Goal: Book appointment/travel/reservation

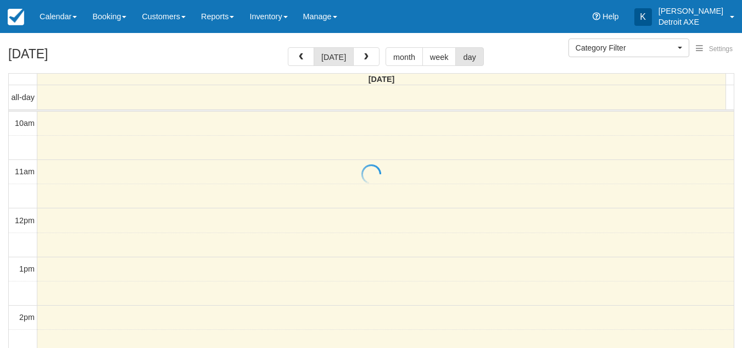
select select
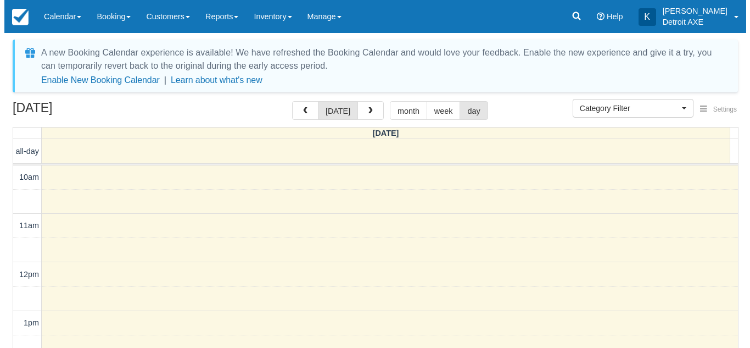
scroll to position [292, 0]
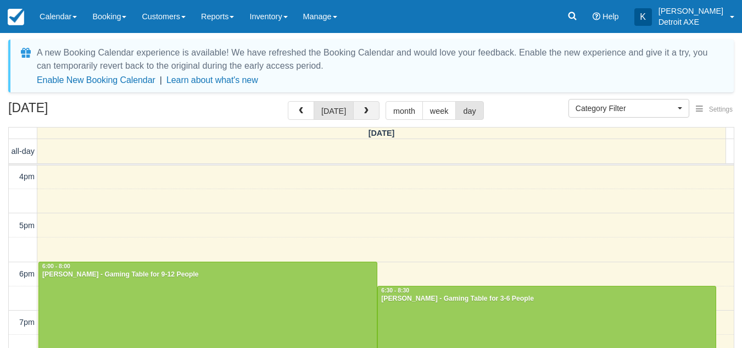
click at [368, 110] on span "button" at bounding box center [367, 111] width 8 height 8
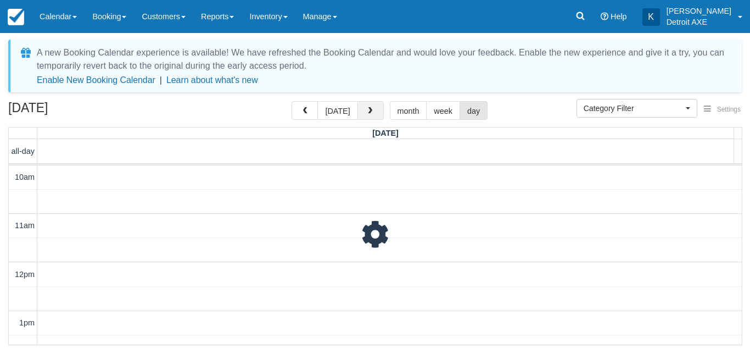
scroll to position [292, 0]
click at [366, 109] on span "button" at bounding box center [370, 111] width 8 height 8
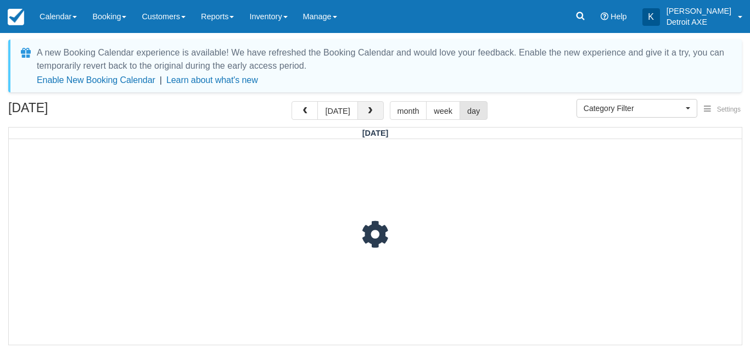
click at [366, 109] on span "button" at bounding box center [370, 111] width 8 height 8
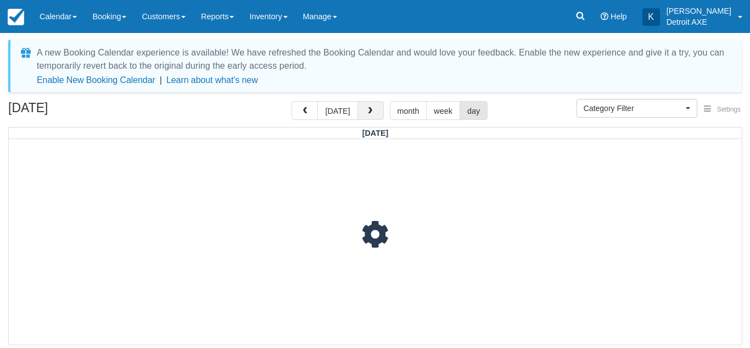
click at [366, 109] on span "button" at bounding box center [370, 111] width 8 height 8
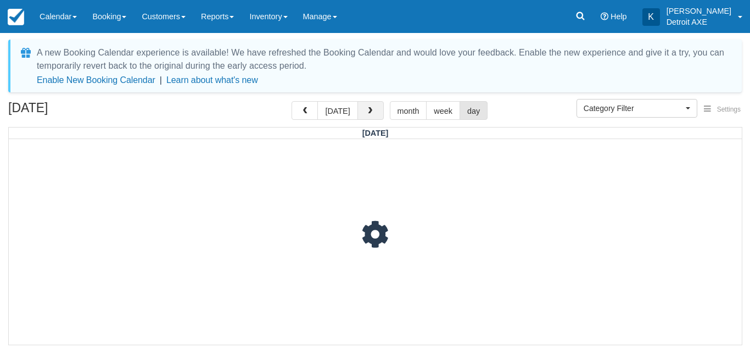
click at [366, 109] on span "button" at bounding box center [370, 111] width 8 height 8
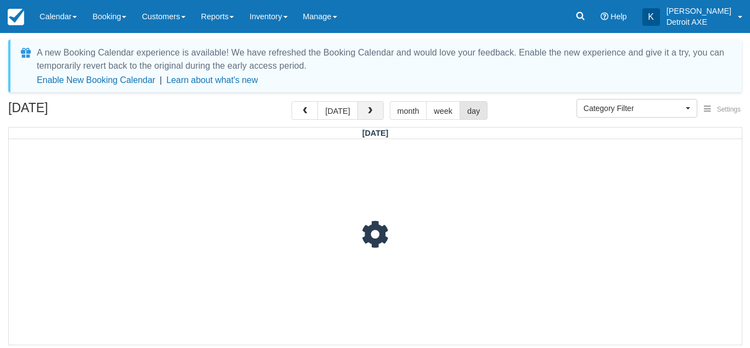
click at [366, 109] on span "button" at bounding box center [370, 111] width 8 height 8
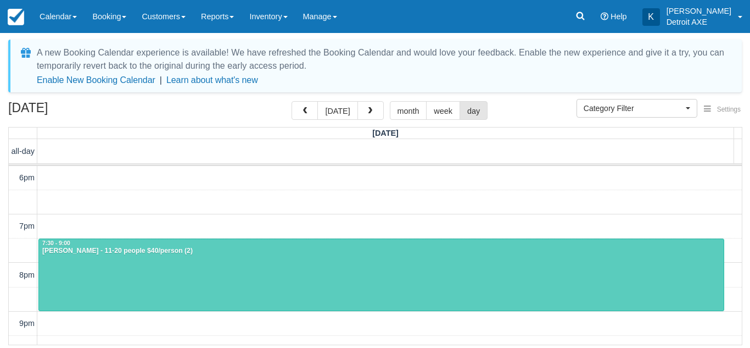
scroll to position [388, 0]
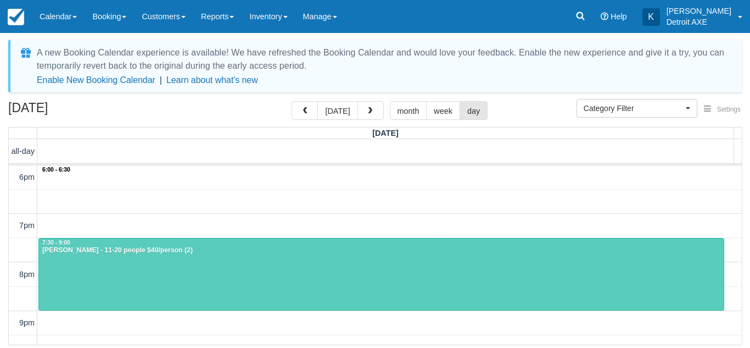
click at [324, 186] on div "10am 11am 12pm 1pm 2pm 3pm 4pm 5pm 6pm 7pm 8pm 9pm 10pm 11pm 6:00 - 6:30 7:30 -…" at bounding box center [375, 104] width 733 height 655
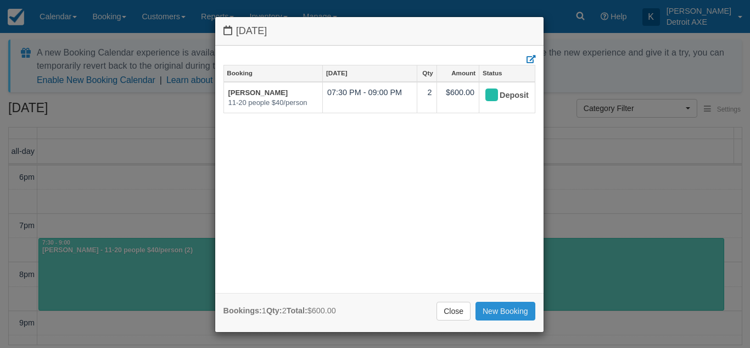
click at [505, 309] on link "New Booking" at bounding box center [506, 311] width 60 height 19
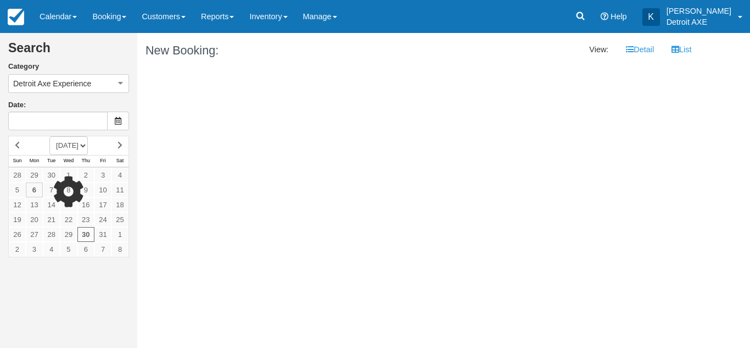
type input "[DATE]"
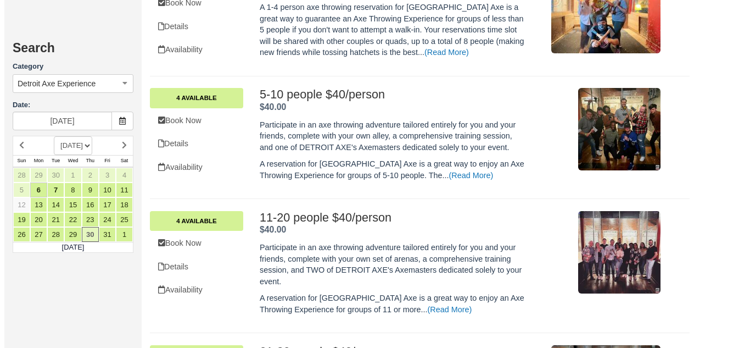
scroll to position [382, 0]
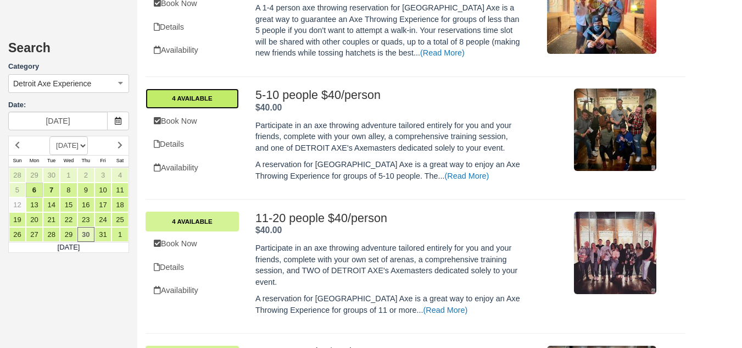
click at [190, 93] on link "4 Available" at bounding box center [192, 98] width 93 height 20
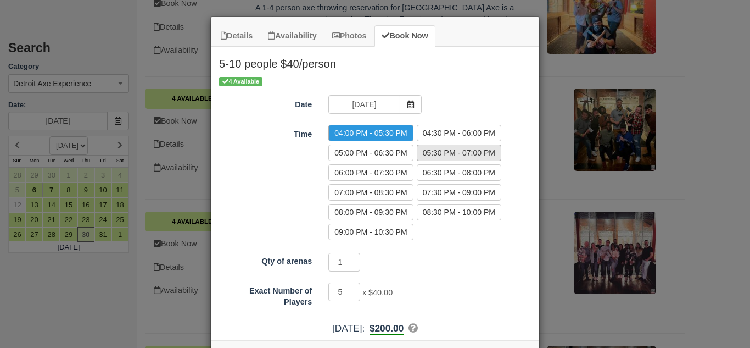
click at [428, 155] on label "05:30 PM - 07:00 PM" at bounding box center [459, 152] width 85 height 16
radio input "true"
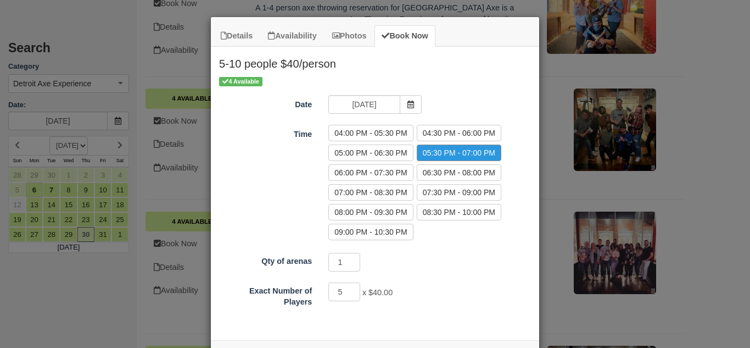
scroll to position [45, 0]
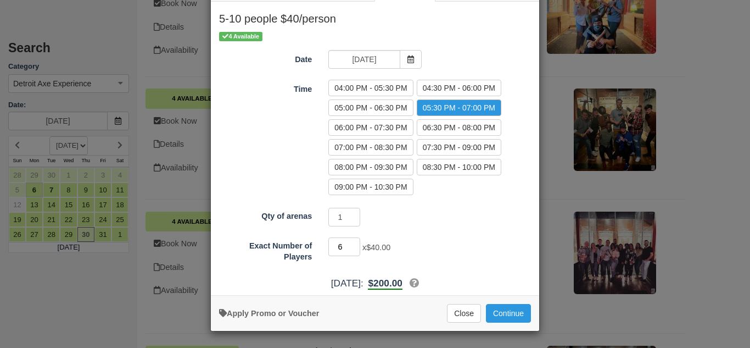
click at [348, 243] on input "6" at bounding box center [345, 246] width 32 height 19
click at [348, 243] on input "7" at bounding box center [345, 246] width 32 height 19
type input "8"
click at [348, 243] on input "8" at bounding box center [345, 246] width 32 height 19
click at [522, 313] on button "Continue" at bounding box center [508, 313] width 45 height 19
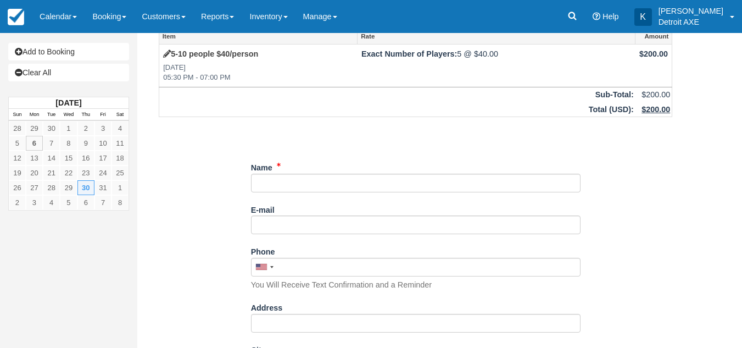
scroll to position [41, 0]
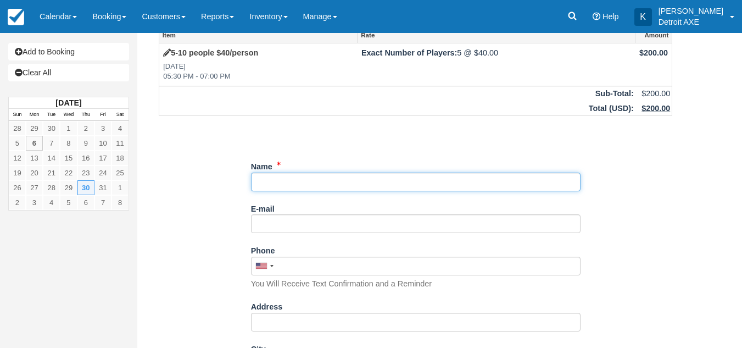
click at [266, 180] on input "Name" at bounding box center [416, 181] width 330 height 19
type input "s"
type input "[PERSON_NAME]"
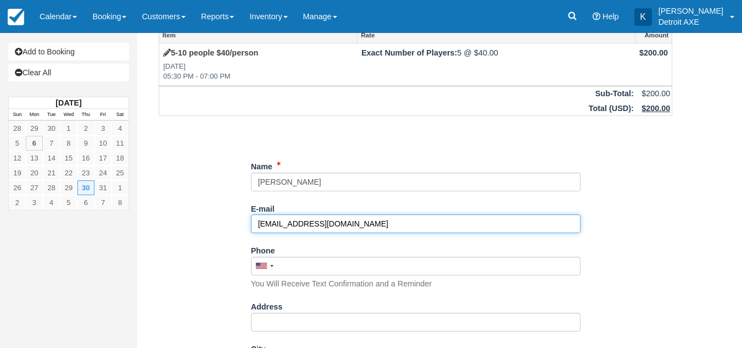
type input "[EMAIL_ADDRESS][DOMAIN_NAME]"
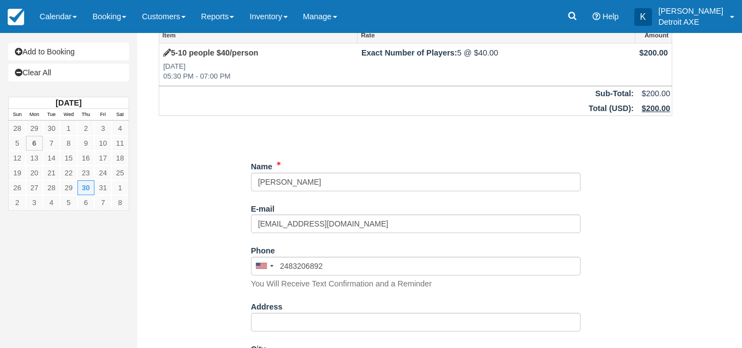
type input "(248) 320-6892"
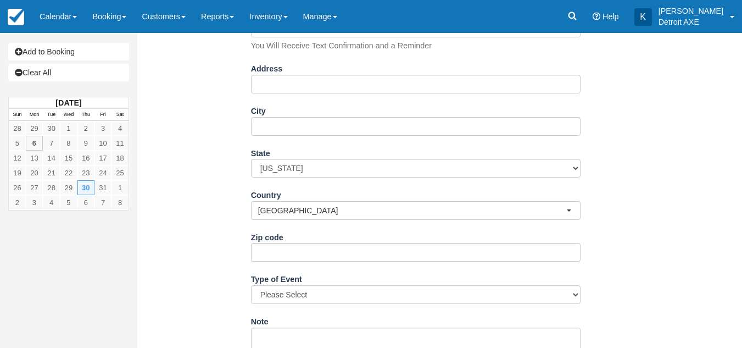
scroll to position [448, 0]
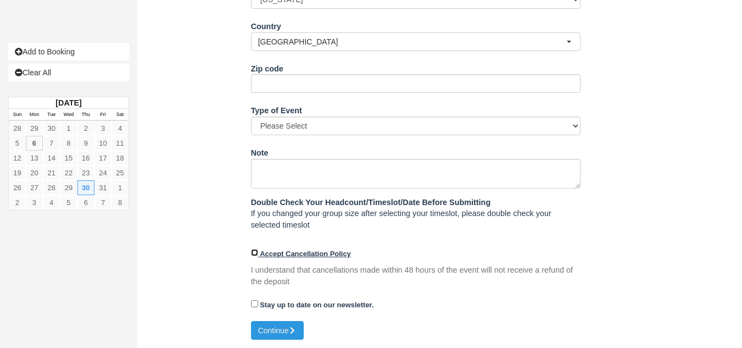
click at [255, 249] on input "Accept Cancellation Policy" at bounding box center [254, 252] width 7 height 7
checkbox input "true"
click at [271, 328] on button "Continue" at bounding box center [277, 330] width 53 height 19
type input "+12483206892"
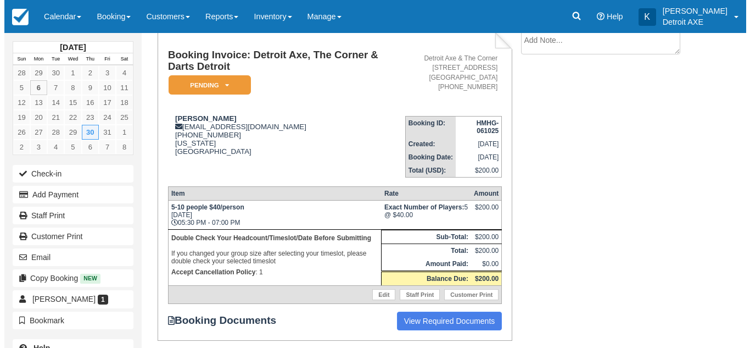
scroll to position [94, 0]
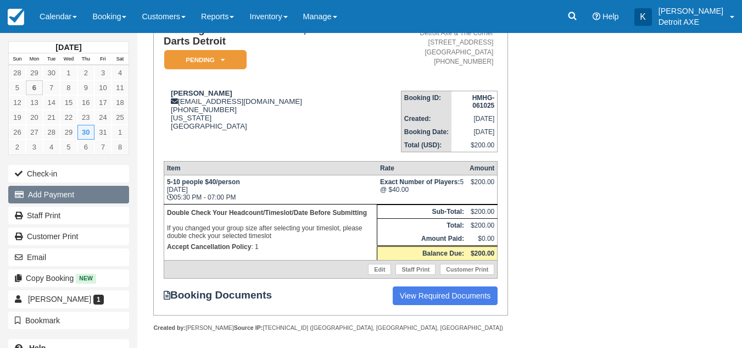
click at [62, 201] on button "Add Payment" at bounding box center [68, 195] width 121 height 18
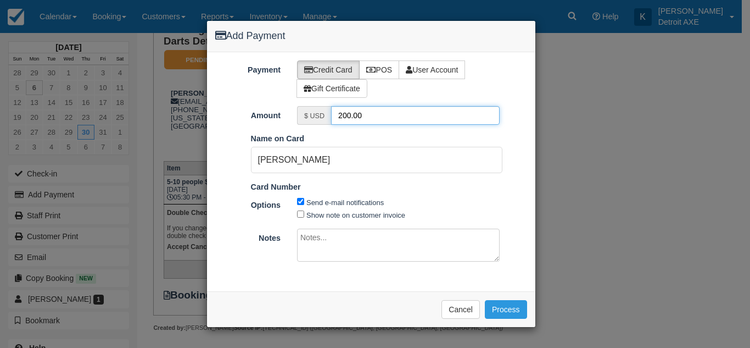
click at [409, 116] on input "200.00" at bounding box center [415, 115] width 169 height 19
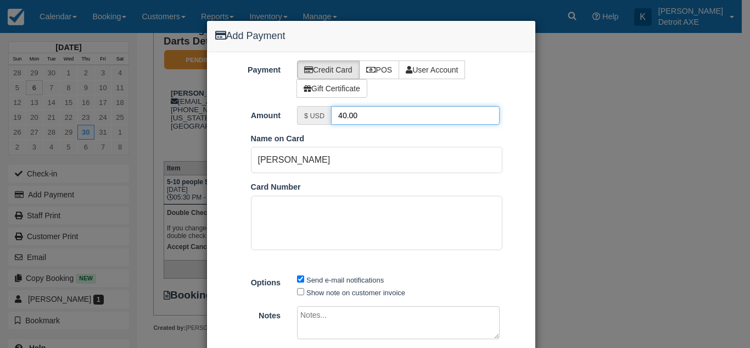
type input "40.00"
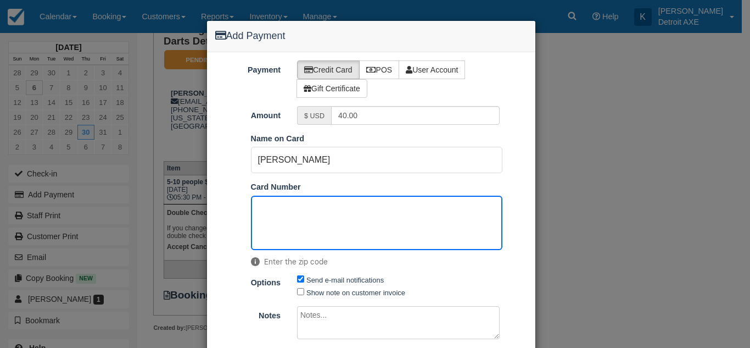
scroll to position [74, 0]
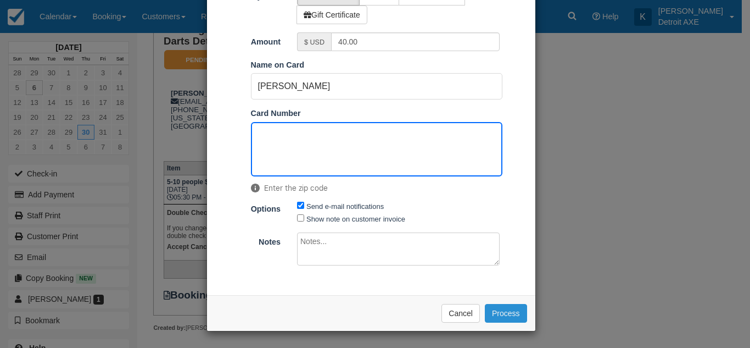
click at [505, 316] on button "Process" at bounding box center [506, 313] width 42 height 19
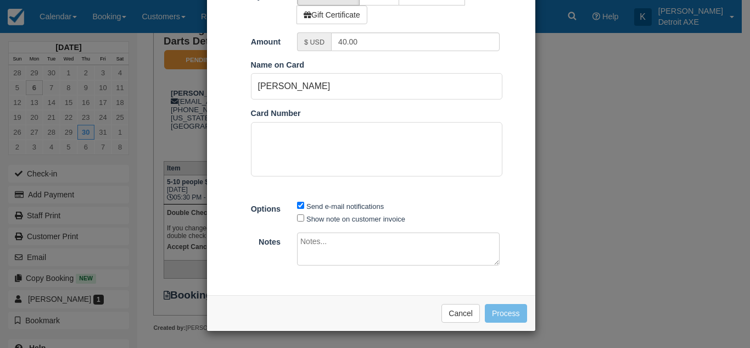
scroll to position [73, 0]
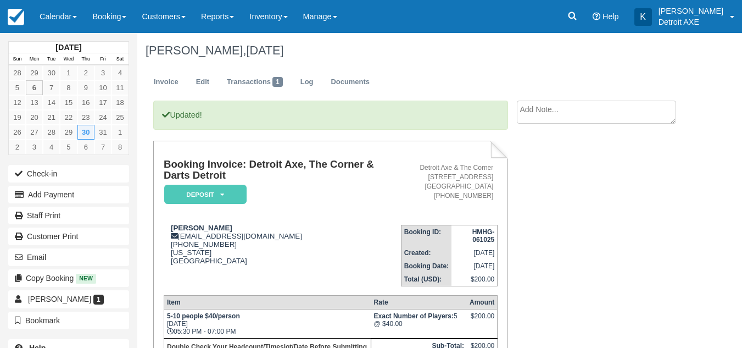
click at [560, 269] on div "Updated! Booking Invoice: Detroit Axe, The Corner & Darts Detroit Deposit   Pen…" at bounding box center [415, 302] width 556 height 403
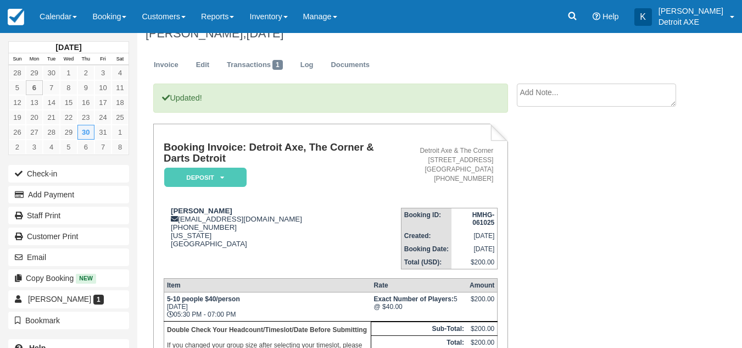
scroll to position [15, 0]
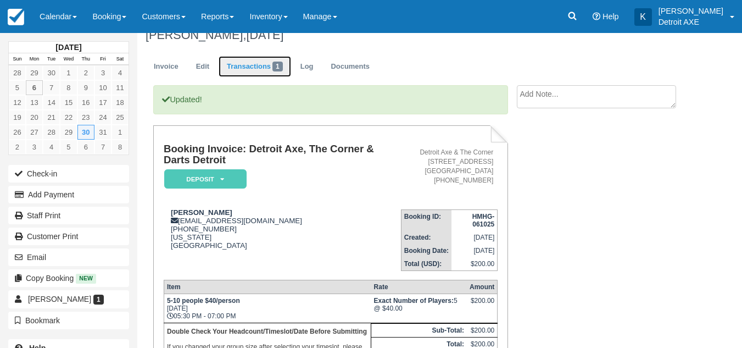
click at [258, 72] on link "Transactions 1" at bounding box center [255, 66] width 73 height 21
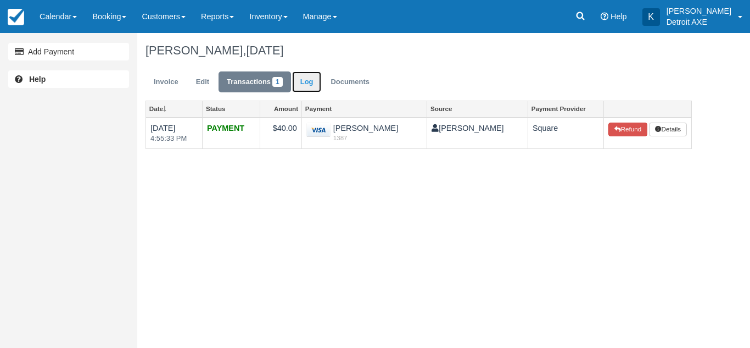
click at [308, 75] on link "Log" at bounding box center [307, 81] width 30 height 21
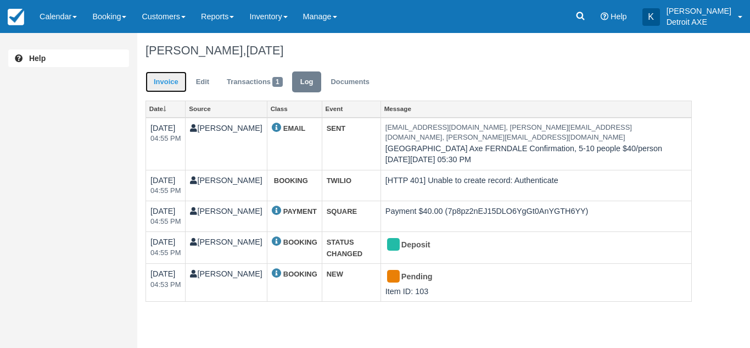
click at [154, 81] on link "Invoice" at bounding box center [166, 81] width 41 height 21
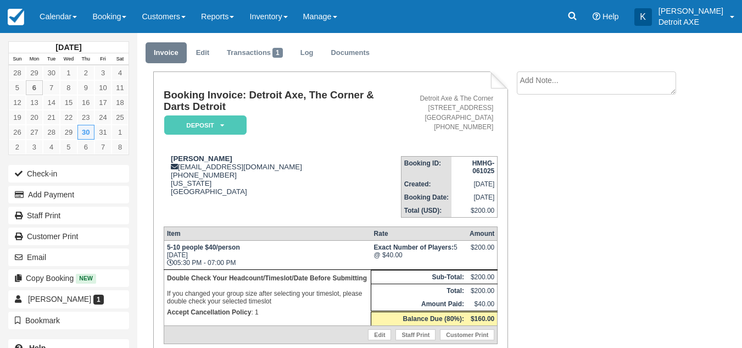
scroll to position [28, 0]
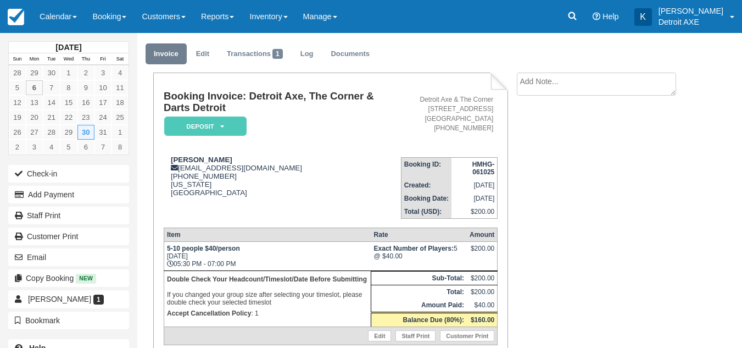
click at [557, 90] on textarea at bounding box center [596, 84] width 159 height 23
type textarea "g"
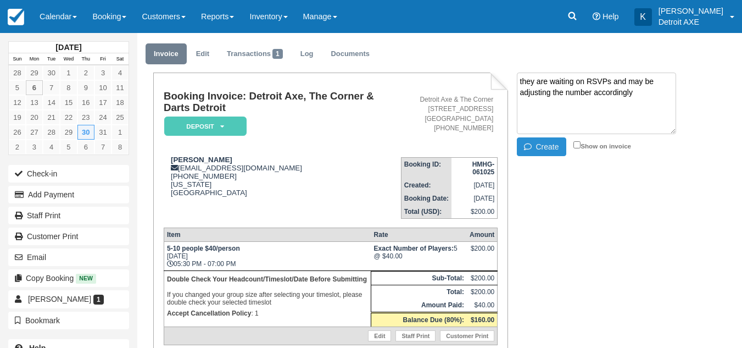
type textarea "they are waiting on RSVPs and may be adjusting the number accordingly"
click at [541, 143] on button "Create" at bounding box center [541, 146] width 49 height 19
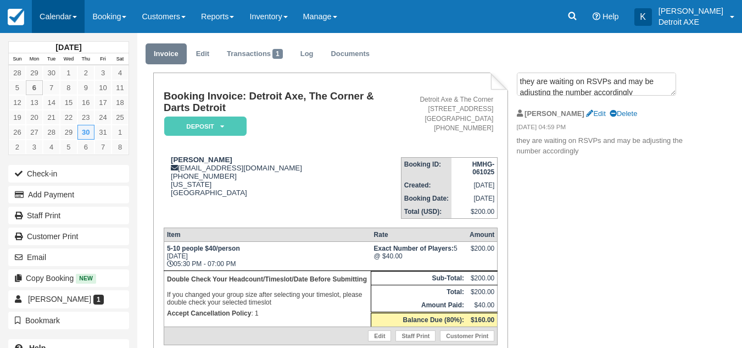
click at [46, 18] on link "Calendar" at bounding box center [58, 16] width 53 height 33
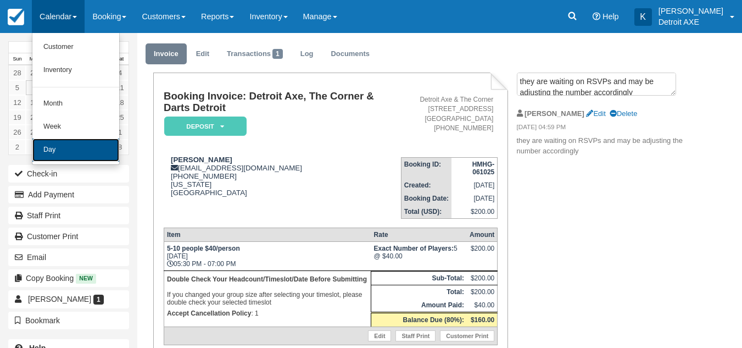
click at [53, 143] on link "Day" at bounding box center [75, 149] width 87 height 23
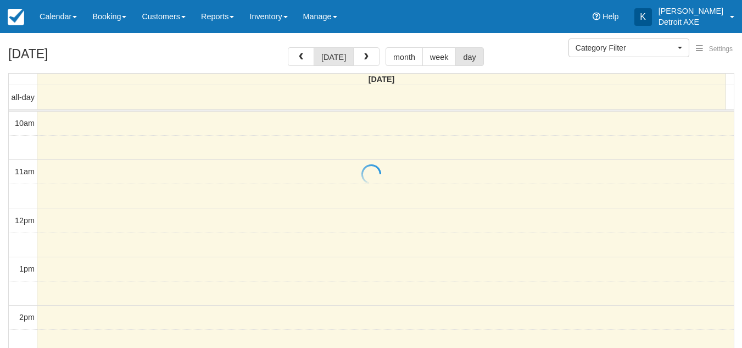
select select
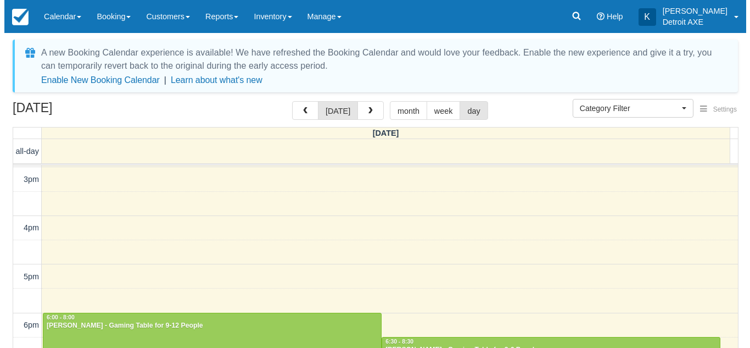
scroll to position [241, 0]
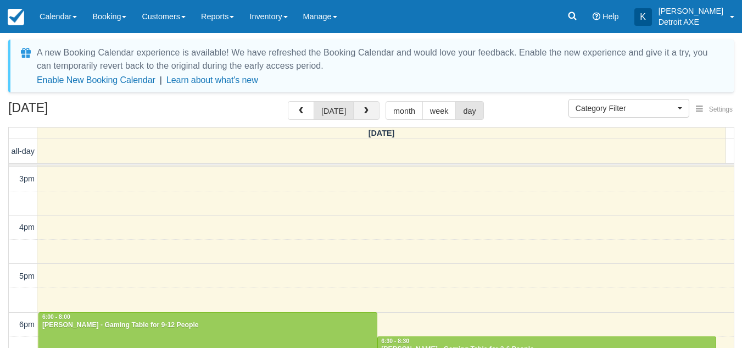
click at [366, 110] on span "button" at bounding box center [367, 111] width 8 height 8
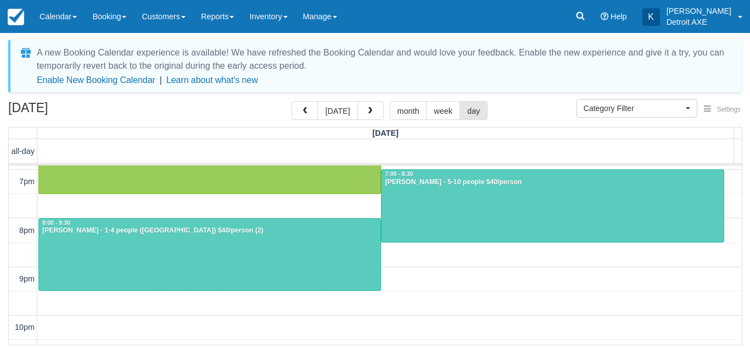
scroll to position [433, 0]
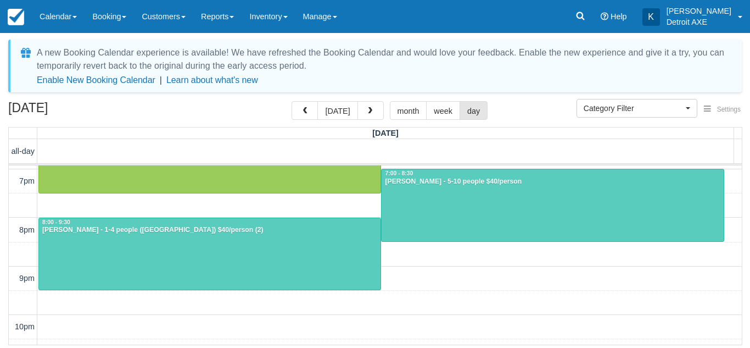
click at [428, 255] on div "10am 11am 12pm 1pm 2pm 3pm 4pm 5pm 6pm 7pm 8pm 9pm 10pm 11pm 8:30 - 9:00 4:00 -…" at bounding box center [375, 59] width 733 height 655
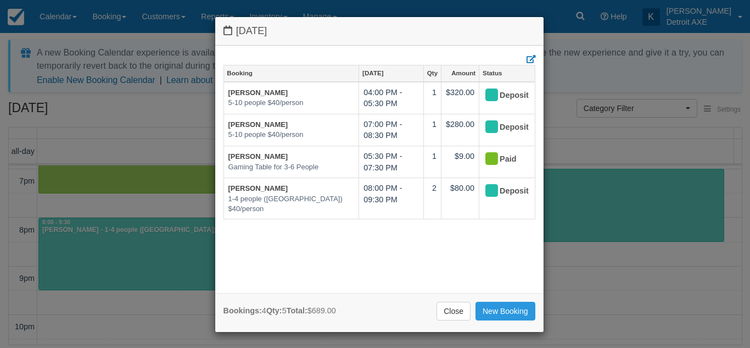
click at [374, 253] on div "Booking [DATE] Qty Amount Status [PERSON_NAME] 5-10 people $40/person 04:00 PM …" at bounding box center [380, 175] width 312 height 220
